Goal: Obtain resource: Obtain resource

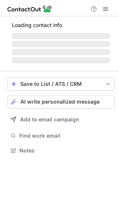
scroll to position [155, 119]
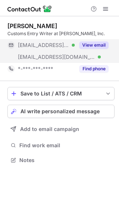
click at [93, 43] on button "View email" at bounding box center [93, 45] width 29 height 7
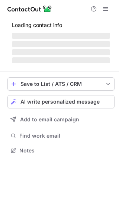
scroll to position [144, 119]
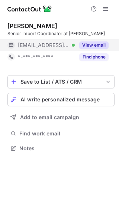
click at [88, 47] on button "View email" at bounding box center [93, 45] width 29 height 7
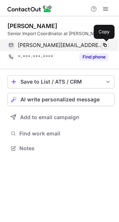
click at [106, 44] on span at bounding box center [105, 45] width 6 height 6
